Goal: Information Seeking & Learning: Learn about a topic

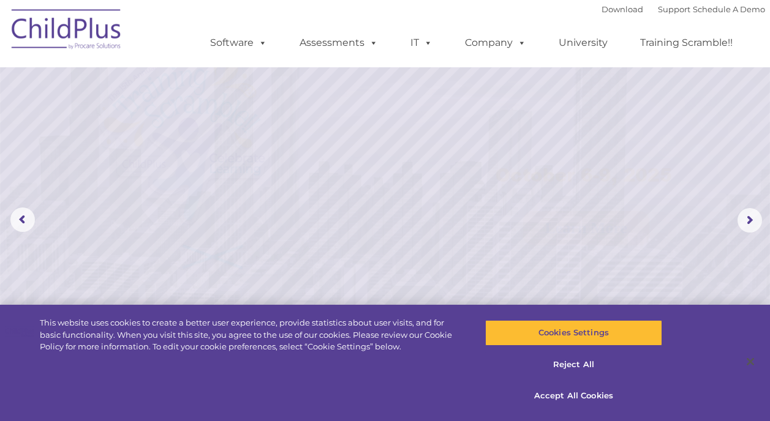
click at [85, 28] on img at bounding box center [67, 31] width 122 height 61
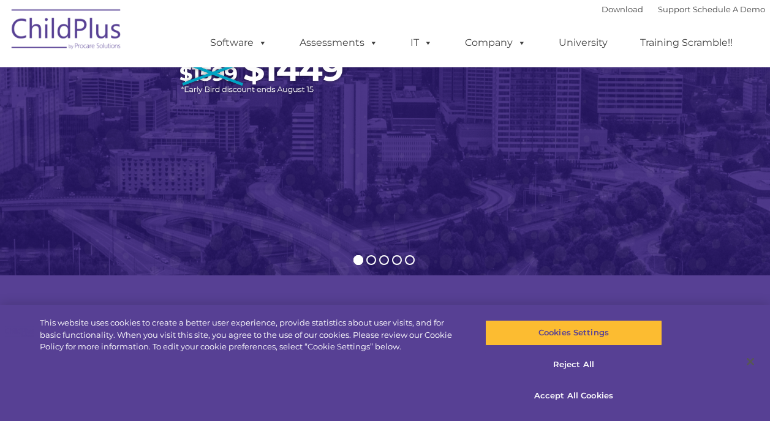
click at [637, 216] on img at bounding box center [385, 40] width 770 height 484
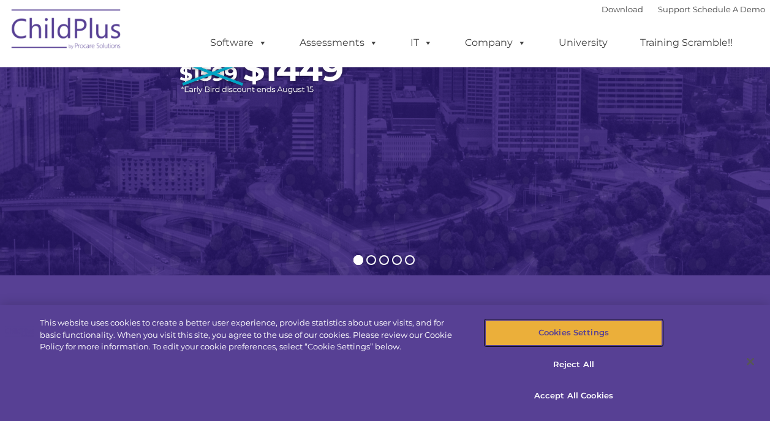
click at [626, 327] on button "Cookies Settings" at bounding box center [573, 333] width 177 height 26
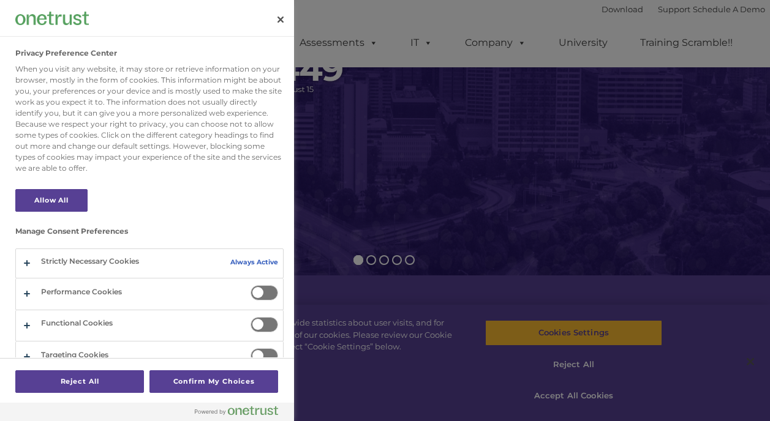
click at [604, 397] on div at bounding box center [385, 210] width 770 height 421
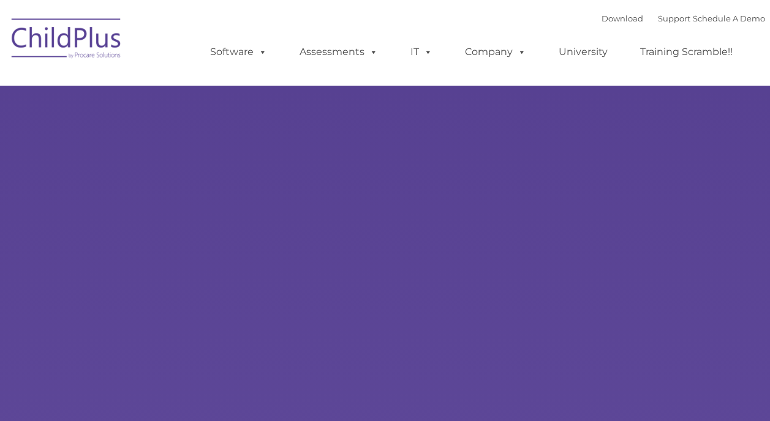
type input ""
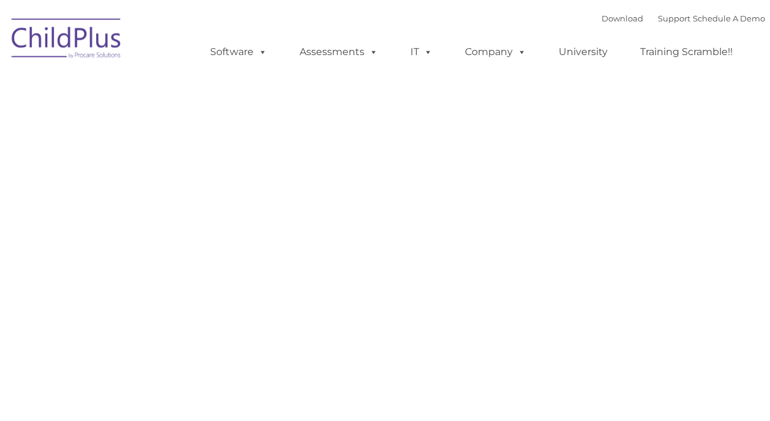
type input ""
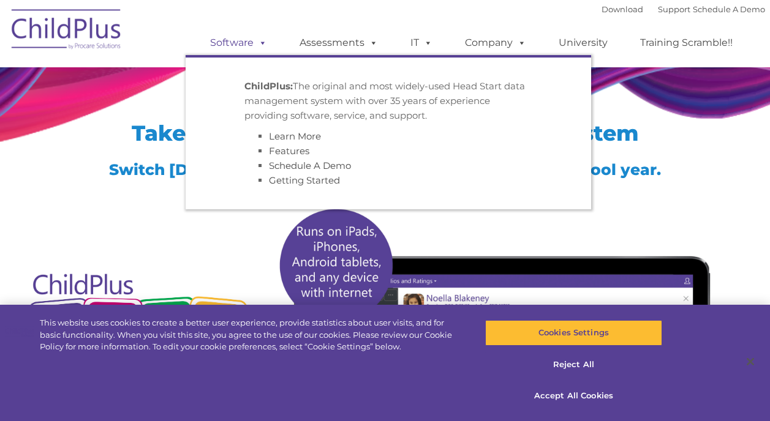
click at [250, 40] on link "Software" at bounding box center [238, 43] width 81 height 24
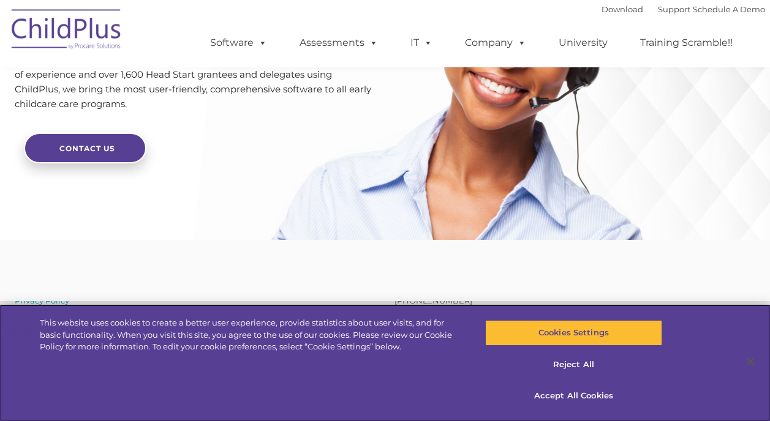
scroll to position [3027, 0]
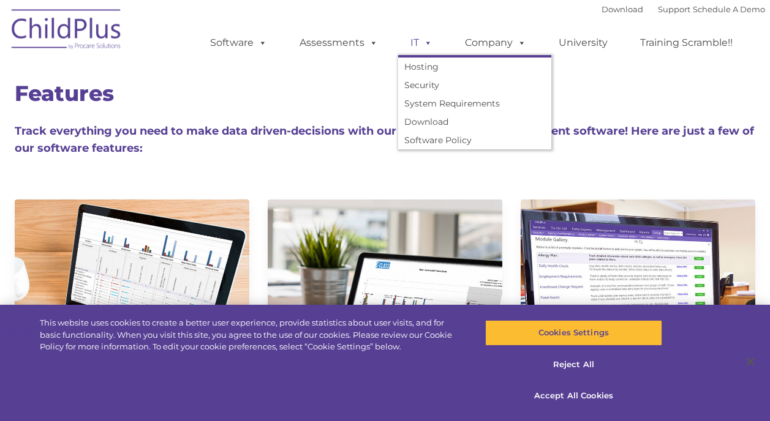
click at [423, 41] on span at bounding box center [425, 43] width 13 height 12
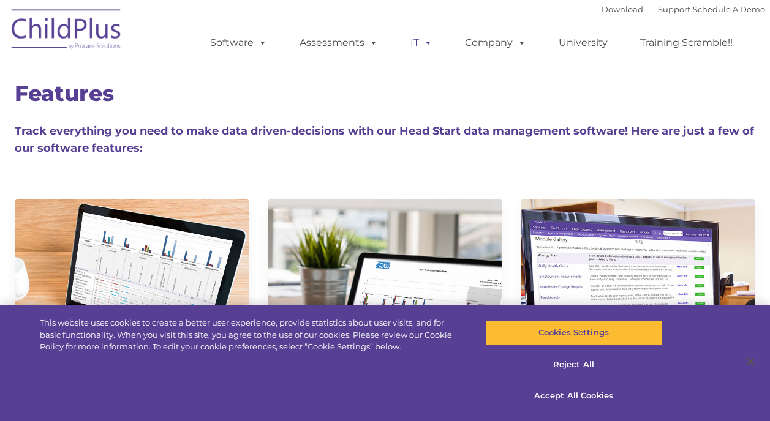
click at [423, 41] on span at bounding box center [425, 43] width 13 height 12
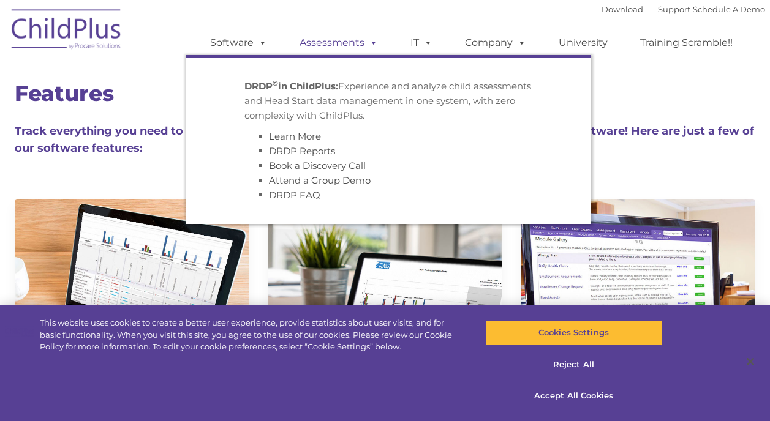
click at [358, 40] on link "Assessments" at bounding box center [338, 43] width 103 height 24
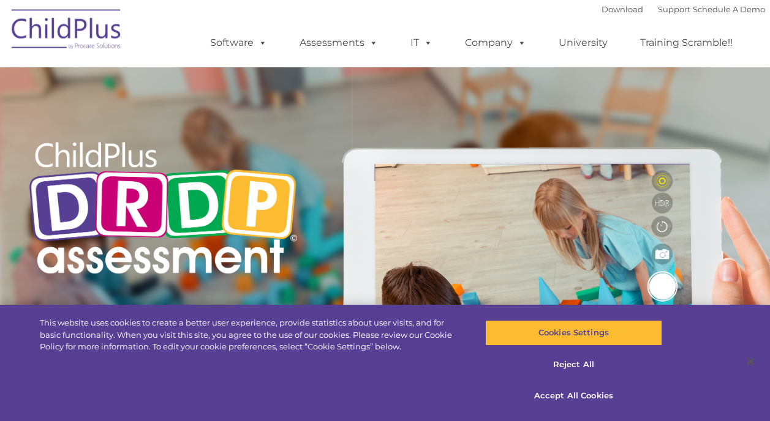
type input ""
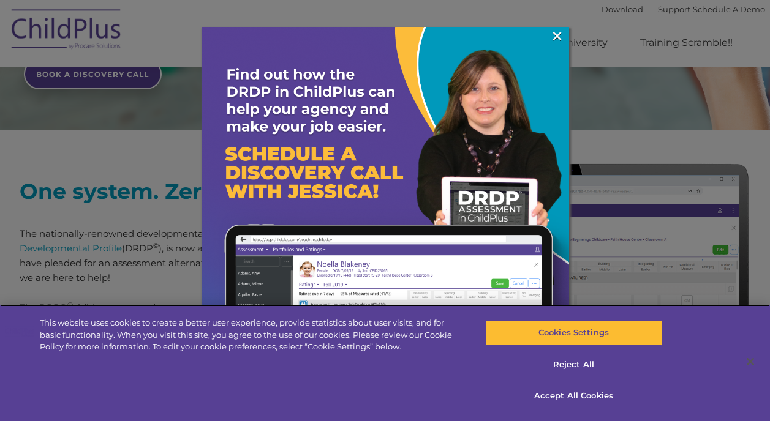
scroll to position [437, 0]
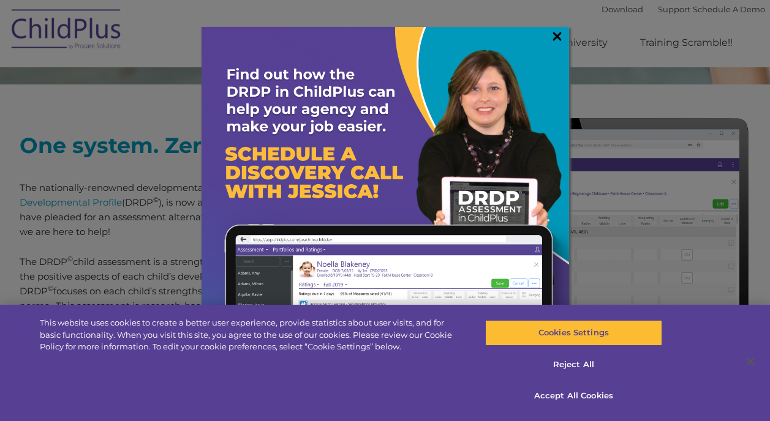
click at [559, 34] on link "×" at bounding box center [557, 36] width 14 height 12
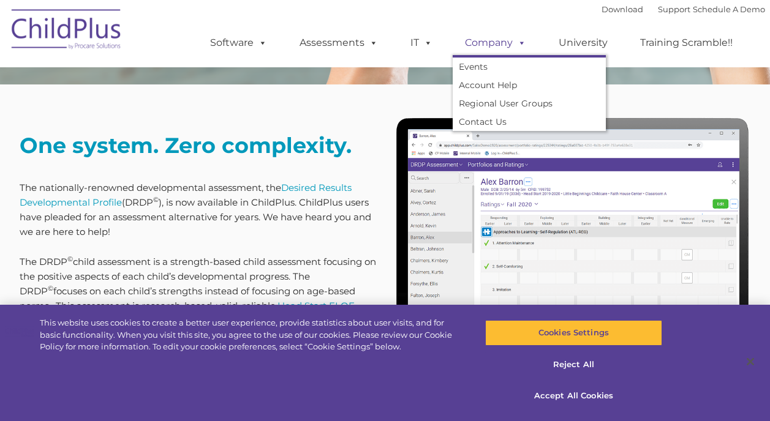
click at [513, 46] on span at bounding box center [519, 43] width 13 height 12
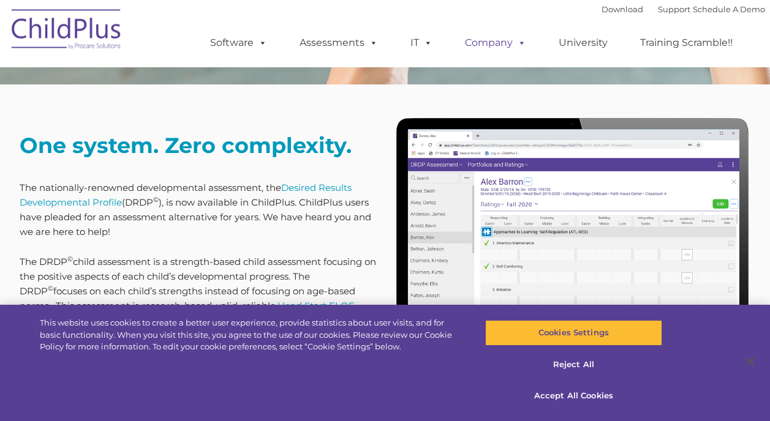
click at [513, 42] on span at bounding box center [519, 43] width 13 height 12
click at [419, 47] on span at bounding box center [425, 43] width 13 height 12
click at [421, 40] on span at bounding box center [425, 43] width 13 height 12
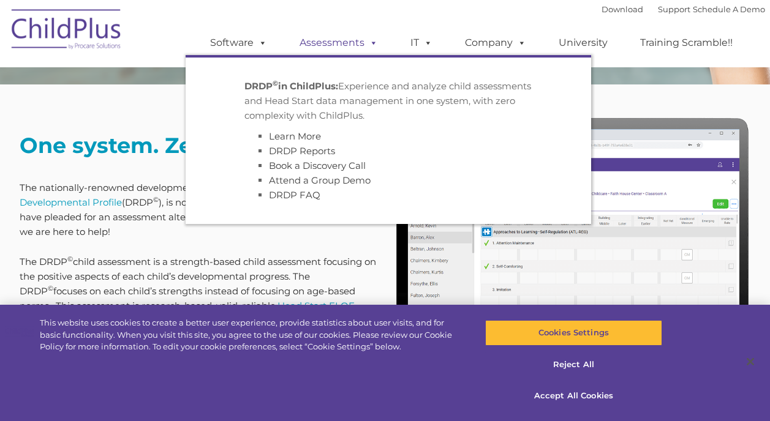
click at [355, 47] on link "Assessments" at bounding box center [338, 43] width 103 height 24
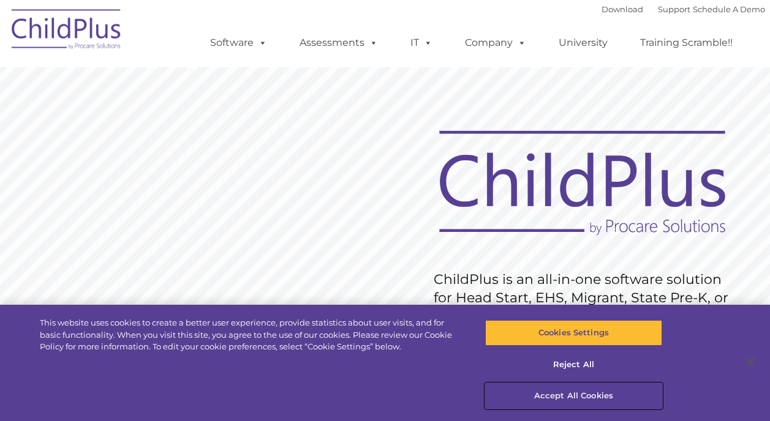
click at [540, 398] on button "Accept All Cookies" at bounding box center [573, 396] width 177 height 26
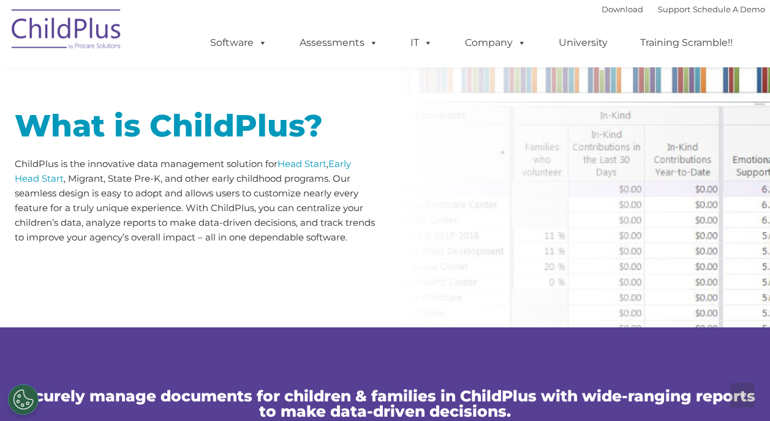
scroll to position [582, 0]
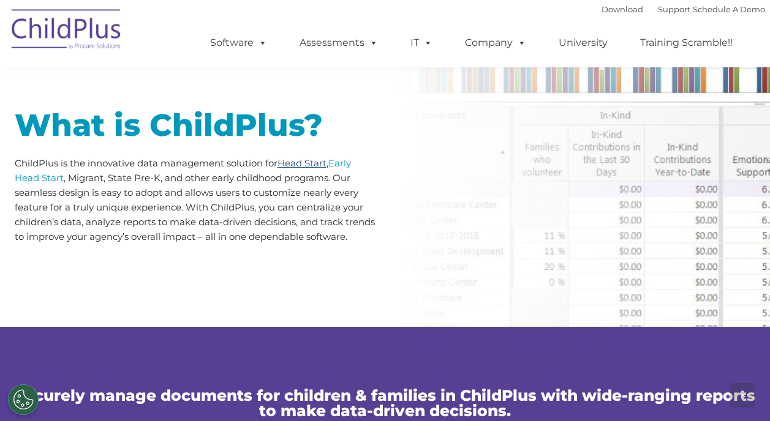
click at [312, 164] on link "Head Start" at bounding box center [301, 163] width 49 height 12
